Goal: Obtain resource: Obtain resource

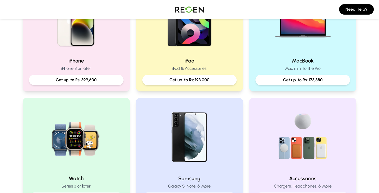
scroll to position [153, 0]
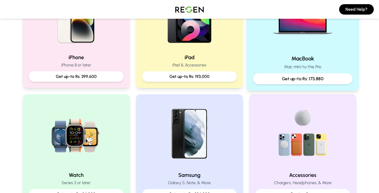
click at [277, 54] on div "MacBook Mac mini to the Pro Get up-to Rs: 173,880" at bounding box center [303, 32] width 112 height 117
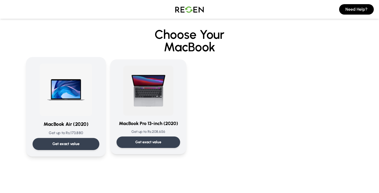
click at [82, 121] on h3 "MacBook Air (2020)" at bounding box center [66, 125] width 67 height 8
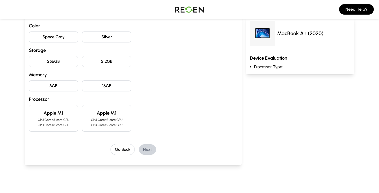
scroll to position [59, 0]
